Goal: Information Seeking & Learning: Find specific fact

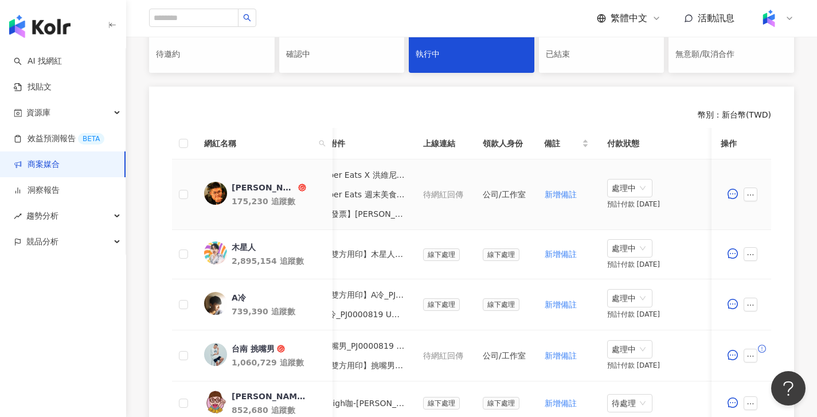
scroll to position [0, 230]
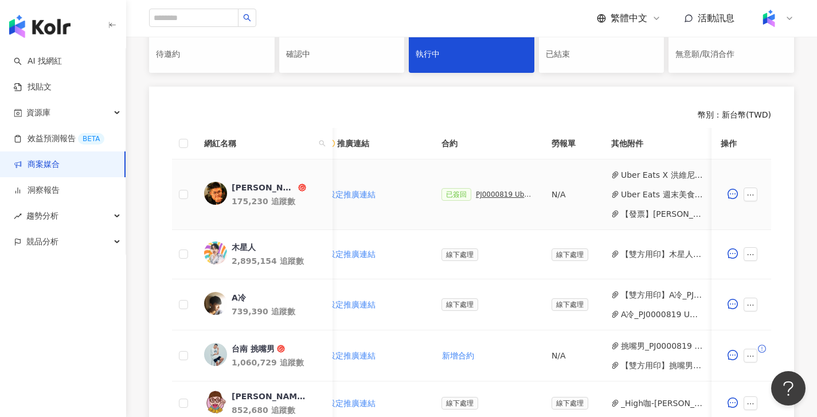
click at [510, 196] on div "PJ0000819 Uber Eats_Co-Marketing_餐廳買一送一活動_活動確認單" at bounding box center [504, 194] width 57 height 8
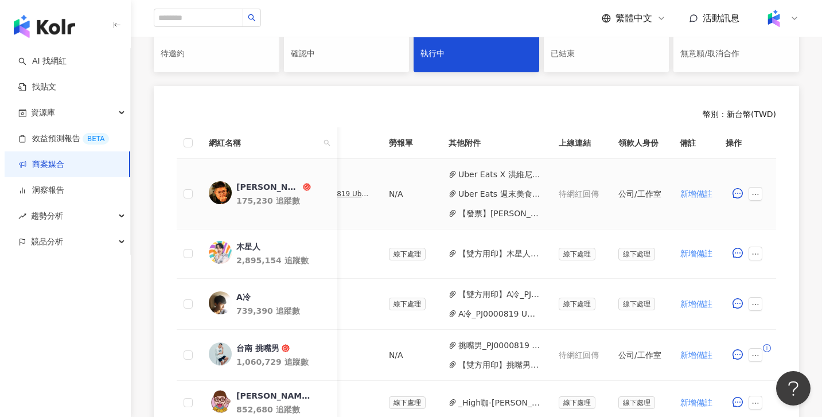
scroll to position [0, 529]
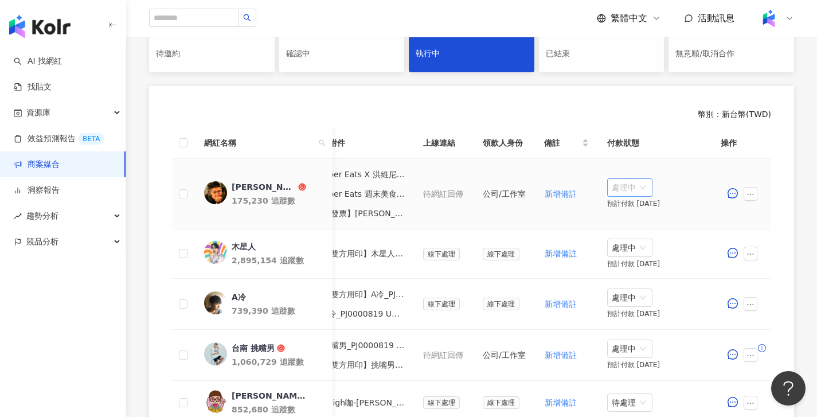
click at [647, 190] on div "處理中" at bounding box center [629, 187] width 45 height 18
click at [634, 209] on div "待處理" at bounding box center [631, 211] width 32 height 13
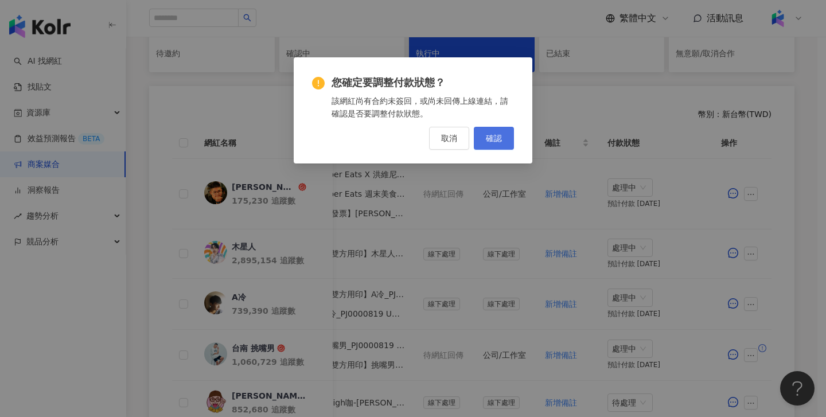
click at [500, 139] on span "確認" at bounding box center [494, 138] width 16 height 9
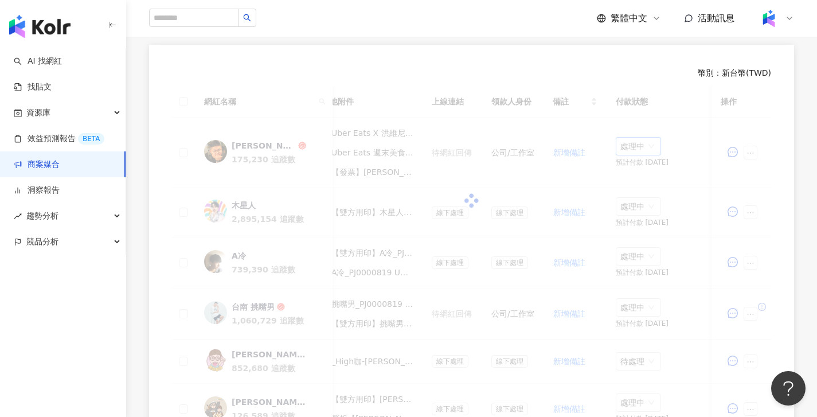
scroll to position [267, 0]
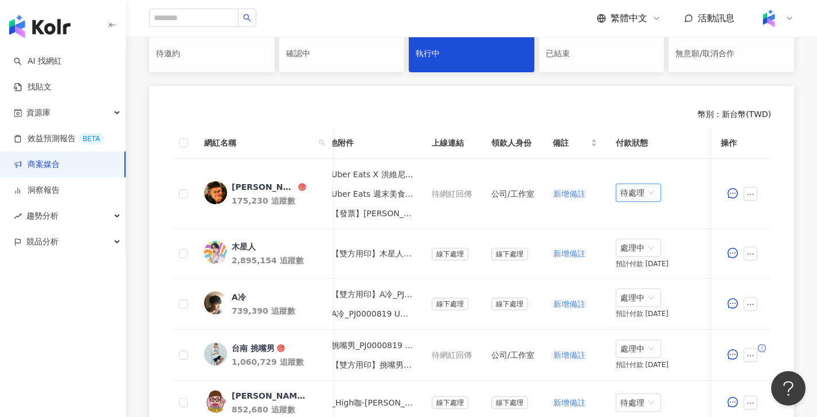
click at [639, 188] on span "待處理" at bounding box center [638, 192] width 36 height 17
click at [650, 237] on div "處理中" at bounding box center [640, 235] width 32 height 13
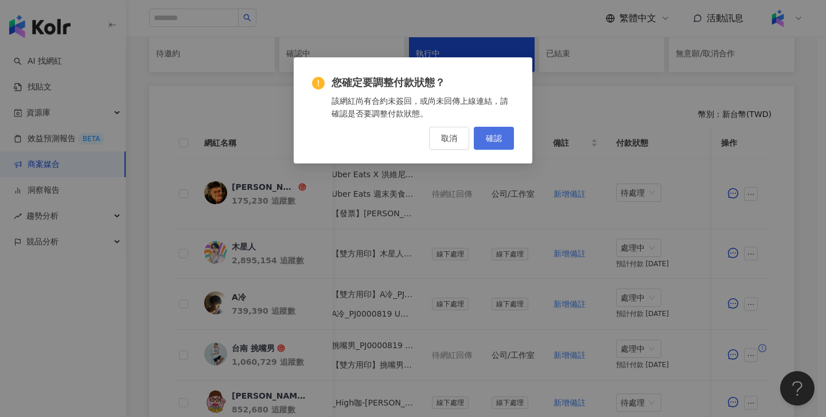
click at [508, 138] on button "確認" at bounding box center [494, 138] width 40 height 23
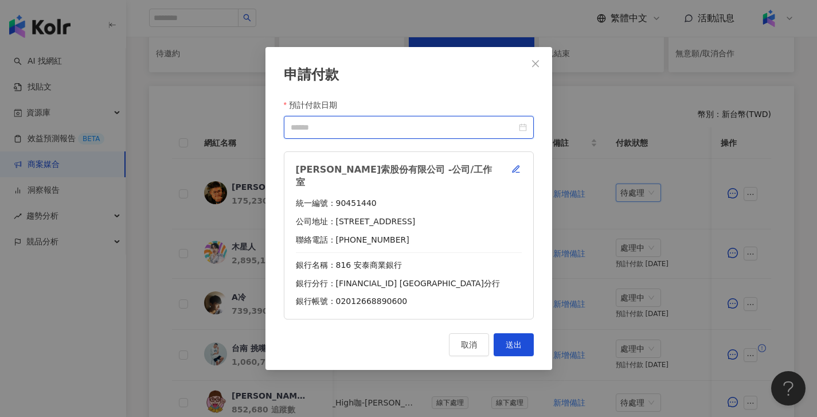
click at [395, 127] on input "預計付款日期" at bounding box center [404, 127] width 226 height 13
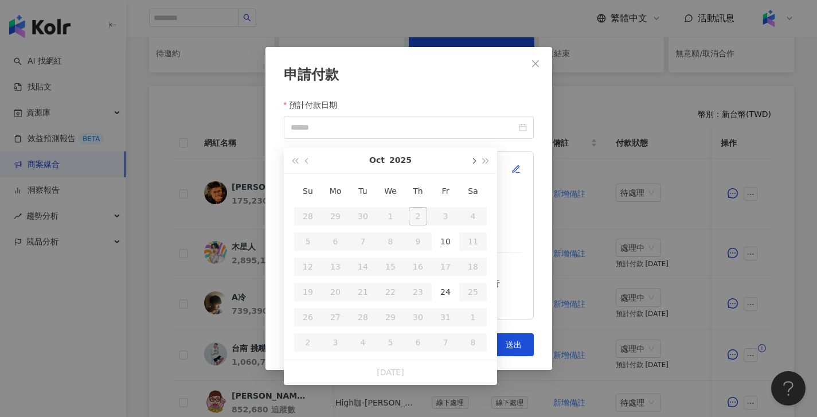
click at [473, 166] on button "button" at bounding box center [473, 160] width 13 height 26
type input "**********"
click at [330, 265] on div "10" at bounding box center [335, 266] width 18 height 18
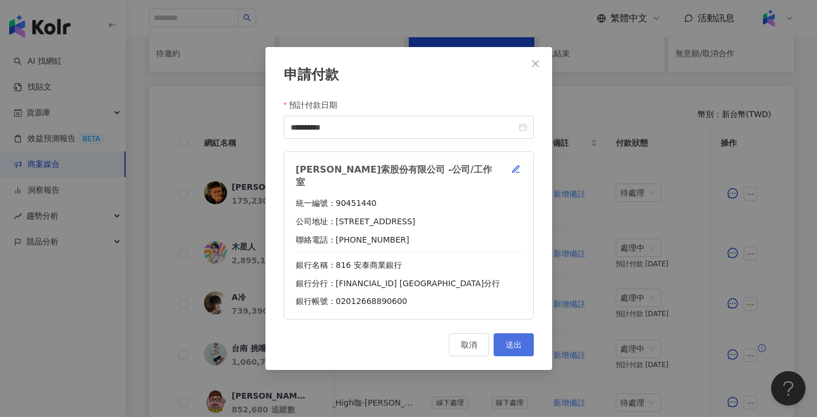
click at [517, 340] on span "送出" at bounding box center [514, 344] width 16 height 9
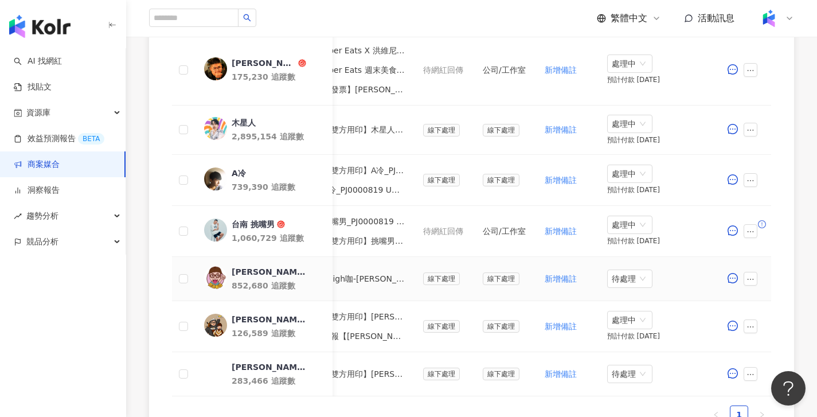
scroll to position [331, 0]
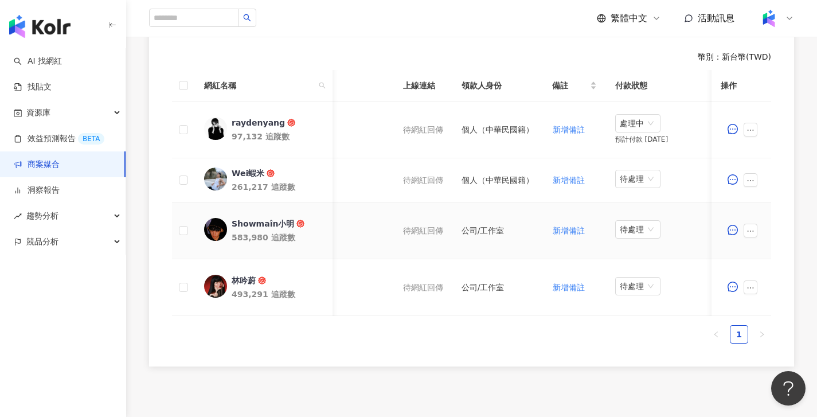
scroll to position [0, 558]
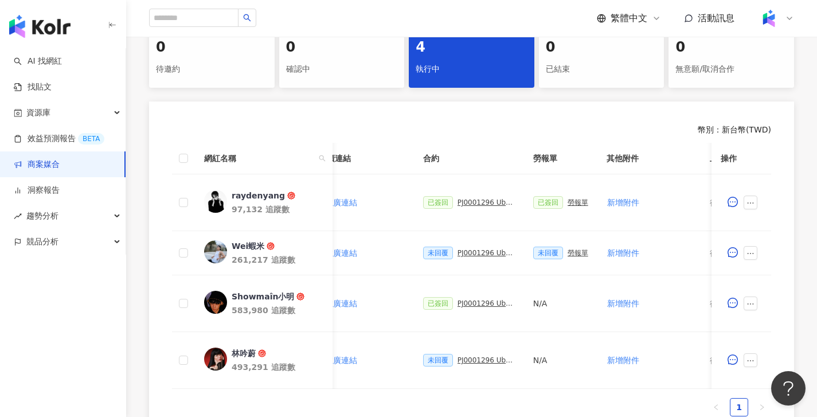
scroll to position [0, 243]
click at [496, 361] on div "PJ0001296 Uber Eats_Co-Marketing_強打之星活動_KOL合作_2025_活動確認單" at bounding box center [487, 360] width 57 height 8
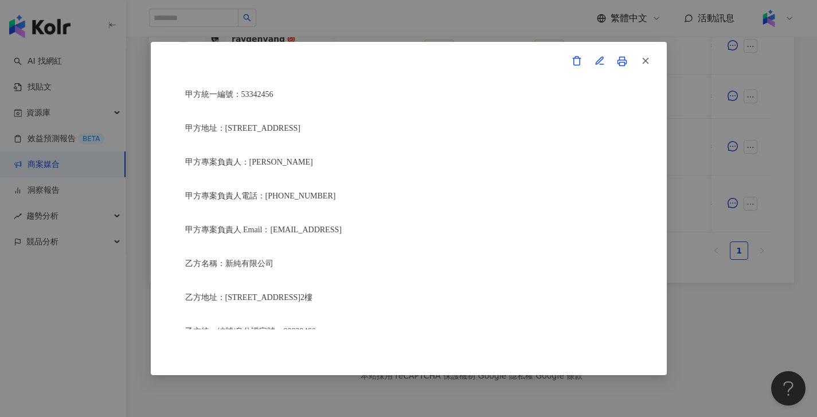
scroll to position [231, 0]
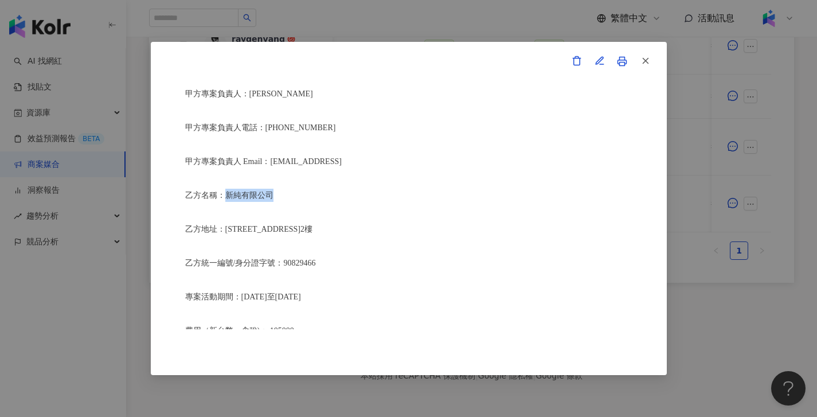
drag, startPoint x: 263, startPoint y: 191, endPoint x: 224, endPoint y: 191, distance: 39.6
click at [224, 191] on p "乙方名稱：新純有限公司" at bounding box center [408, 195] width 447 height 13
copy span "新純有限公司"
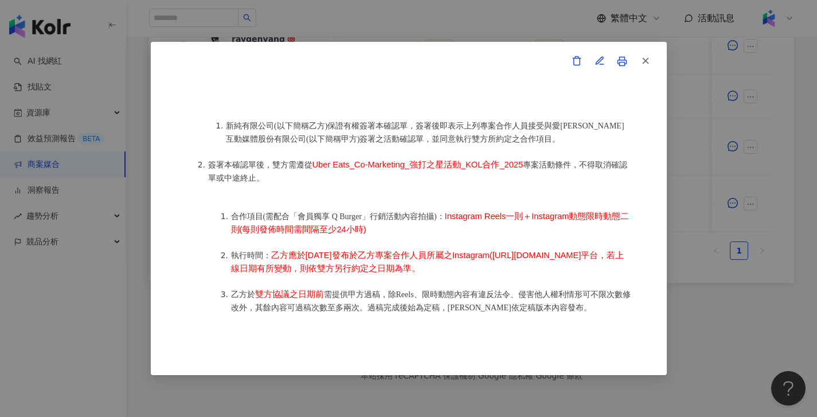
scroll to position [616, 0]
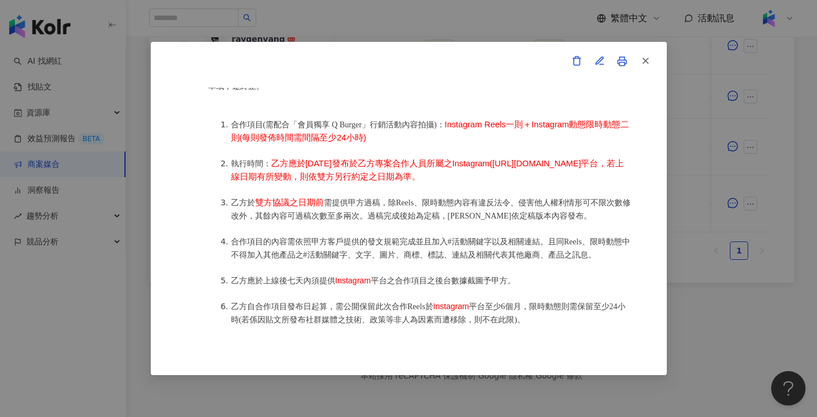
click at [503, 35] on div "活動確認單 約定雙方 甲方名稱：愛[PERSON_NAME]互動媒體股份有限公司 甲方負責人：程世嘉 甲方統一編號：53342456 甲方地址：104 [ST…" at bounding box center [408, 208] width 817 height 417
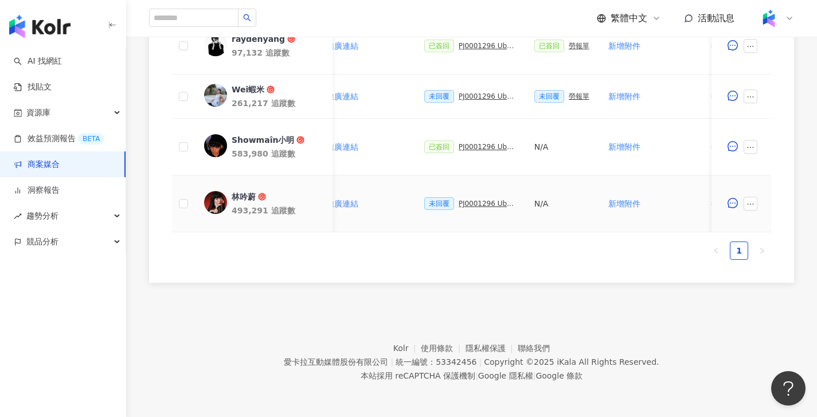
scroll to position [414, 0]
click at [492, 92] on div "PJ0001296 Uber Eats_Co-Marketing_強打之星活動_KOL合作_2025_活動確認單" at bounding box center [487, 96] width 57 height 8
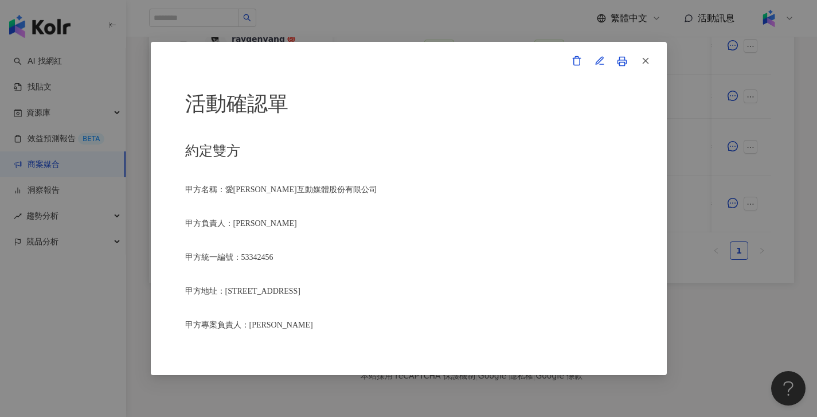
click at [276, 302] on div "活動確認單 約定雙方 甲方名稱：愛[PERSON_NAME]互動媒體股份有限公司 甲方負責人：程世嘉 甲方統一編號：53342456 甲方地址：104 [ST…" at bounding box center [408, 209] width 447 height 242
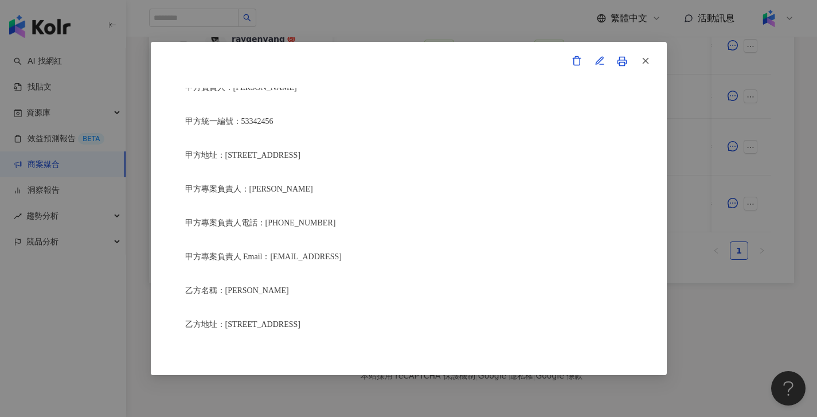
scroll to position [136, 0]
drag, startPoint x: 266, startPoint y: 288, endPoint x: 226, endPoint y: 283, distance: 39.9
click at [226, 284] on p "乙方名稱：[PERSON_NAME]" at bounding box center [408, 290] width 447 height 13
copy span "[PERSON_NAME]"
click at [708, 267] on div "活動確認單 約定雙方 甲方名稱：愛[PERSON_NAME]互動媒體股份有限公司 甲方負責人：程世嘉 甲方統一編號：53342456 甲方地址：104 [ST…" at bounding box center [408, 208] width 817 height 417
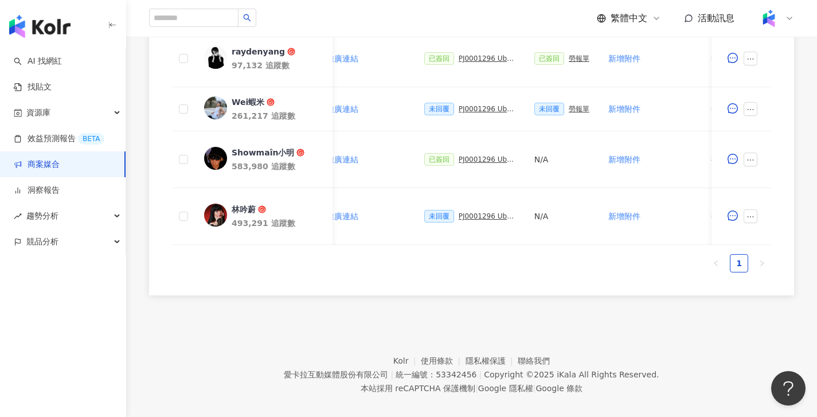
scroll to position [393, 0]
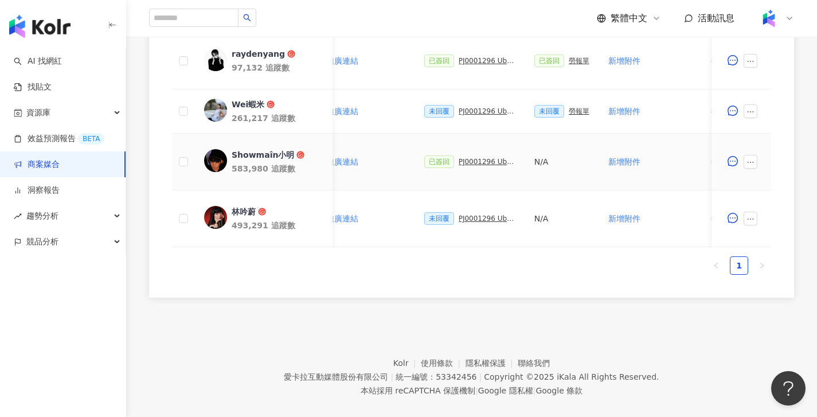
click at [494, 162] on div "PJ0001296 Uber Eats_Co-Marketing_強打之星活動_KOL合作_2025_活動確認單" at bounding box center [487, 162] width 57 height 8
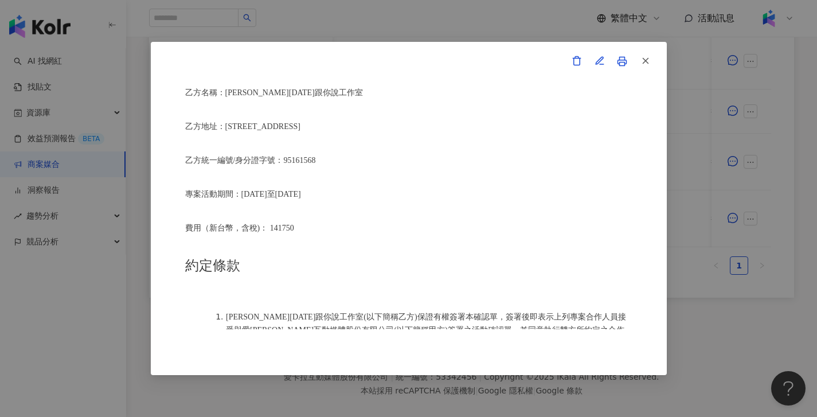
scroll to position [333, 0]
drag, startPoint x: 307, startPoint y: 309, endPoint x: 226, endPoint y: 308, distance: 81.4
click at [226, 313] on span "[PERSON_NAME][DATE]跟你說工作室(以下簡稱乙方)保證有權簽署本確認單，簽署後即表示上列專案合作人員接受與愛[PERSON_NAME]互動媒體…" at bounding box center [426, 330] width 400 height 35
copy span "[PERSON_NAME][DATE]跟你說工作室"
click at [679, 274] on div "活動確認單 約定雙方 甲方名稱：愛[PERSON_NAME]互動媒體股份有限公司 甲方負責人：程世嘉 甲方統一編號：53342456 甲方地址：104 [ST…" at bounding box center [408, 208] width 817 height 417
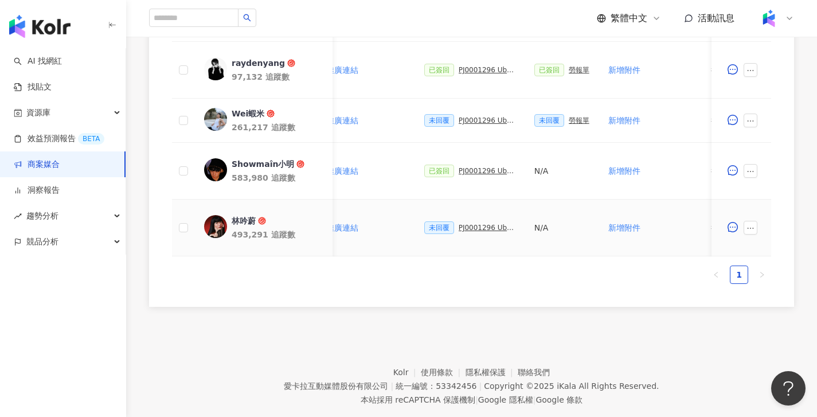
scroll to position [372, 0]
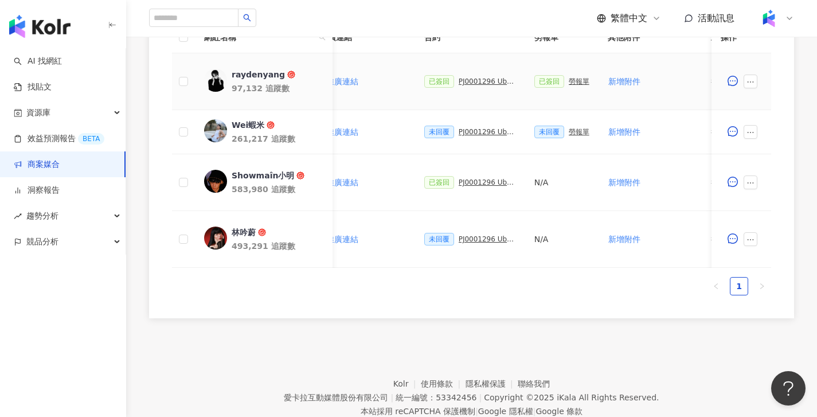
click at [494, 83] on div "PJ0001296 Uber Eats_Co-Marketing_強打之星活動_KOL合作_2025_活動確認單" at bounding box center [487, 81] width 57 height 8
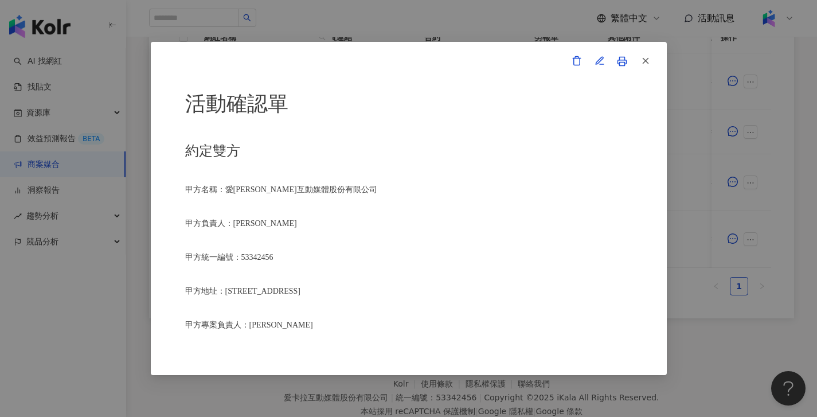
scroll to position [226, 0]
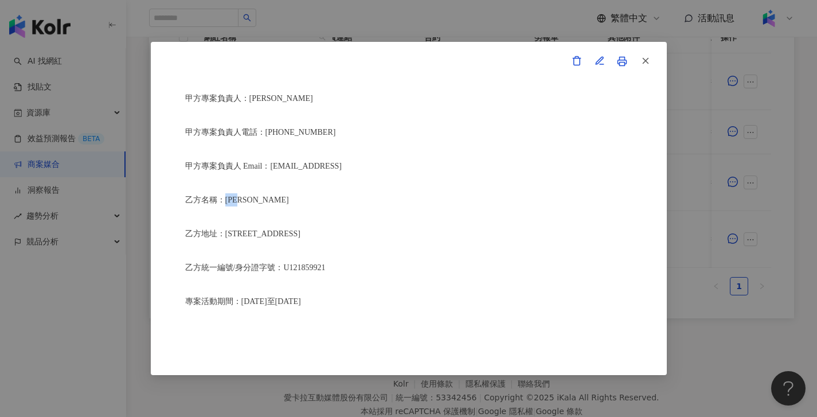
drag, startPoint x: 257, startPoint y: 193, endPoint x: 226, endPoint y: 191, distance: 31.6
click at [225, 193] on p "乙方名稱：[PERSON_NAME]" at bounding box center [408, 199] width 447 height 13
copy span "[PERSON_NAME]"
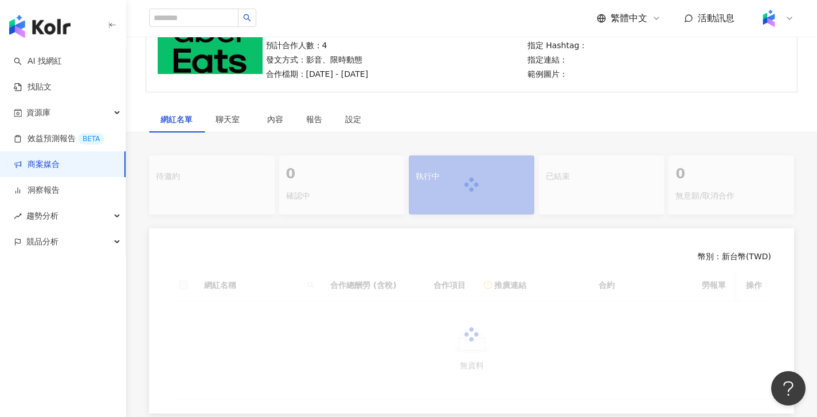
scroll to position [264, 0]
